Goal: Task Accomplishment & Management: Use online tool/utility

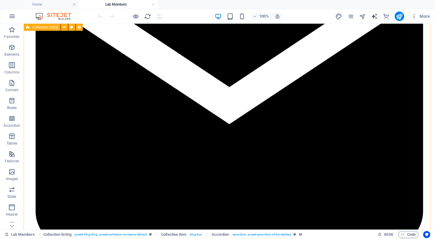
scroll to position [135, 0]
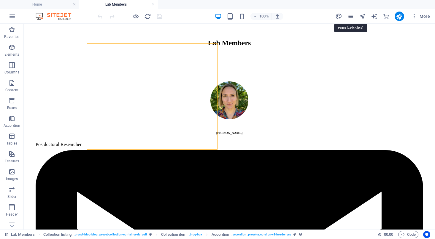
click at [351, 18] on icon "pages" at bounding box center [350, 16] width 7 height 7
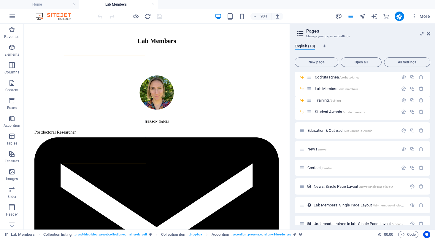
scroll to position [117, 0]
click at [325, 128] on span "Education & Outreach /education-outreach" at bounding box center [339, 130] width 65 height 4
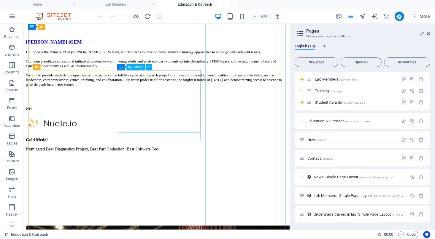
scroll to position [549, 0]
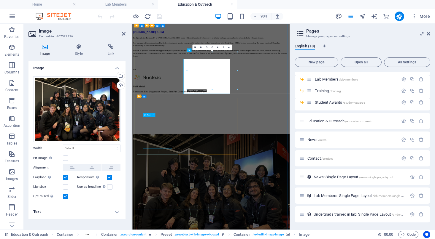
scroll to position [542, 0]
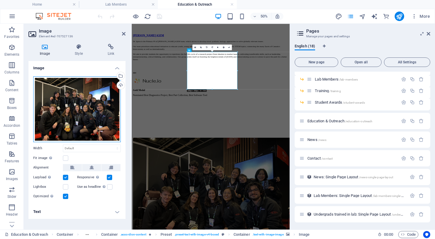
click at [71, 101] on div "Drag files here, click to choose files or select files from Files or our free s…" at bounding box center [76, 110] width 87 height 66
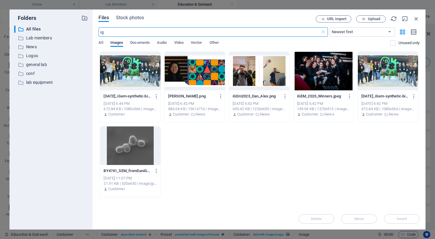
type input "i"
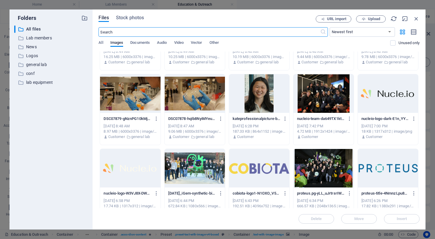
scroll to position [1322, 0]
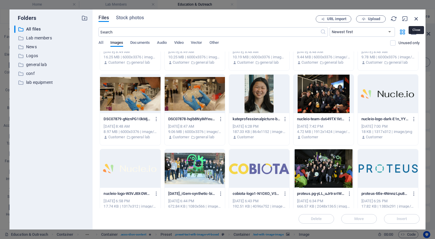
click at [416, 19] on icon "button" at bounding box center [416, 18] width 7 height 7
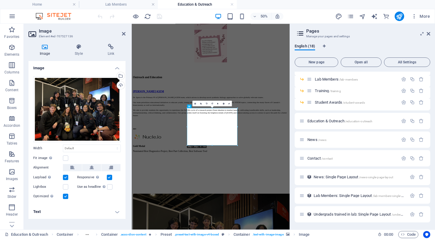
click at [124, 31] on h2 "Image" at bounding box center [82, 30] width 87 height 5
click at [124, 33] on icon at bounding box center [124, 33] width 4 height 5
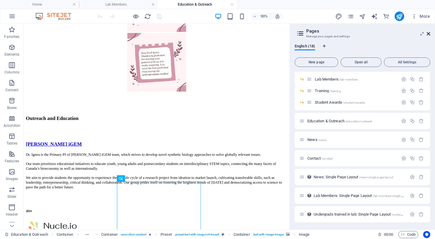
click at [430, 35] on icon at bounding box center [428, 33] width 4 height 5
